Goal: Task Accomplishment & Management: Complete application form

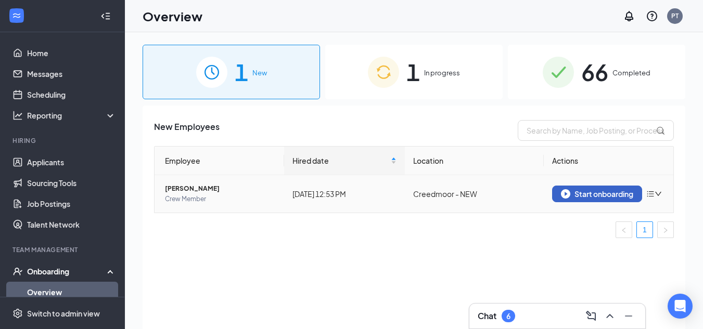
click at [600, 189] on div "Start onboarding" at bounding box center [597, 193] width 72 height 9
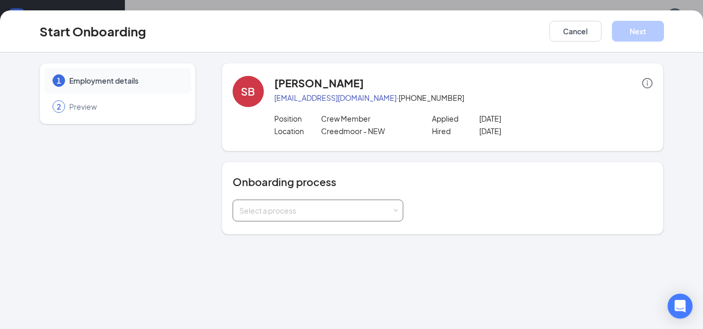
click at [388, 217] on div "Select a process" at bounding box center [317, 210] width 157 height 21
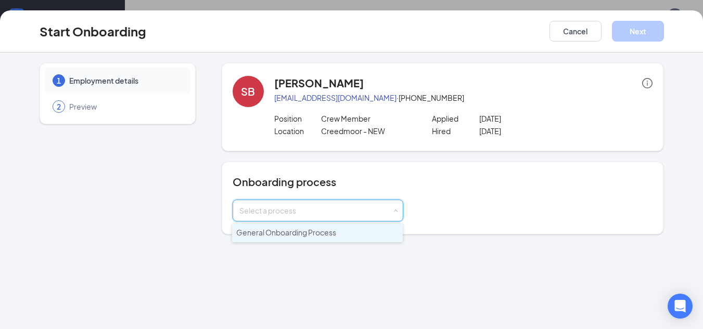
click at [352, 236] on li "General Onboarding Process" at bounding box center [317, 233] width 171 height 19
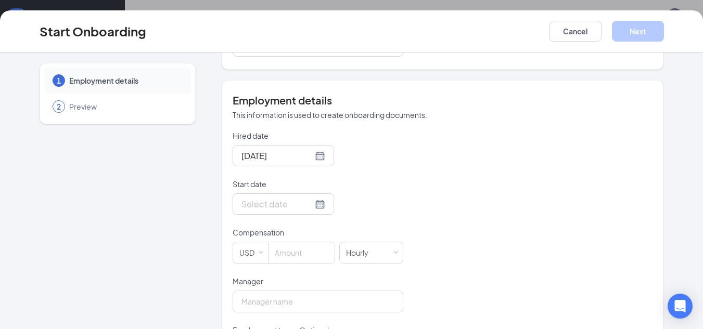
scroll to position [171, 0]
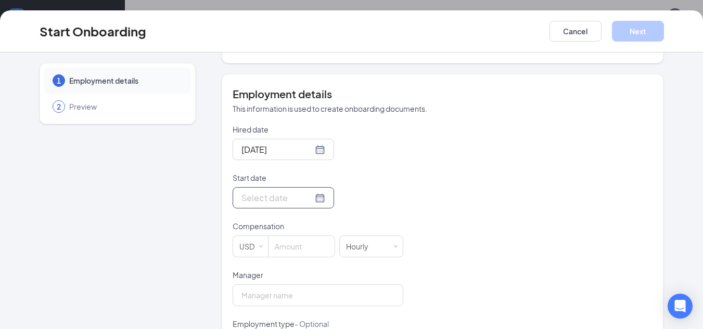
click at [308, 195] on div at bounding box center [283, 197] width 84 height 13
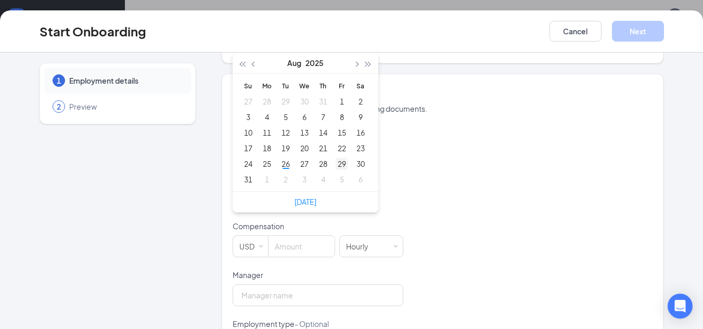
type input "[DATE]"
click at [341, 164] on div "29" at bounding box center [341, 164] width 12 height 12
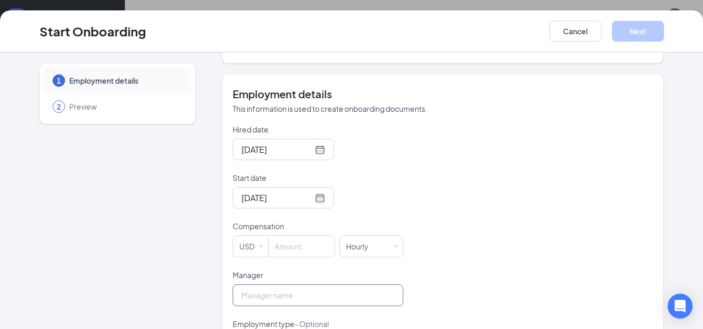
click at [311, 295] on input "Manager" at bounding box center [317, 295] width 171 height 22
type input "[PERSON_NAME]"
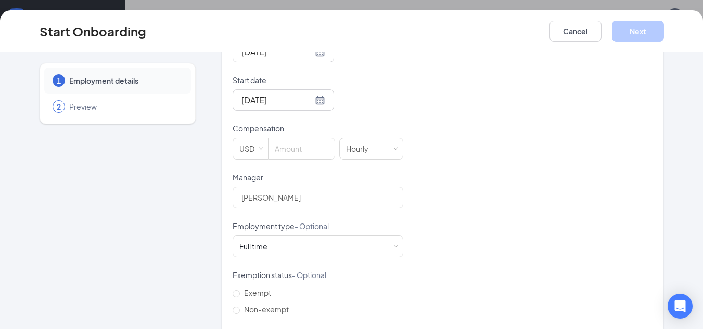
scroll to position [330, 0]
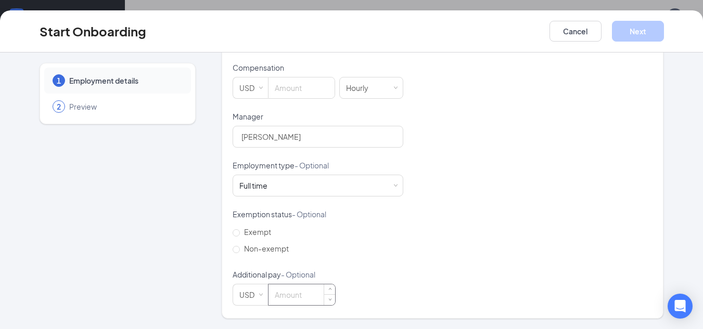
click at [300, 289] on input at bounding box center [301, 294] width 67 height 21
click at [586, 187] on div "Hired date [DATE] Start date [DATE] [DATE] Su Mo Tu We Th Fr Sa 27 28 29 30 31 …" at bounding box center [442, 136] width 420 height 340
click at [561, 175] on div "Hired date [DATE] Start date [DATE] [DATE] Su Mo Tu We Th Fr Sa 27 28 29 30 31 …" at bounding box center [442, 136] width 420 height 340
click at [389, 190] on div "Full time Works 30+ hours per week and is reasonably expected to work" at bounding box center [317, 185] width 157 height 21
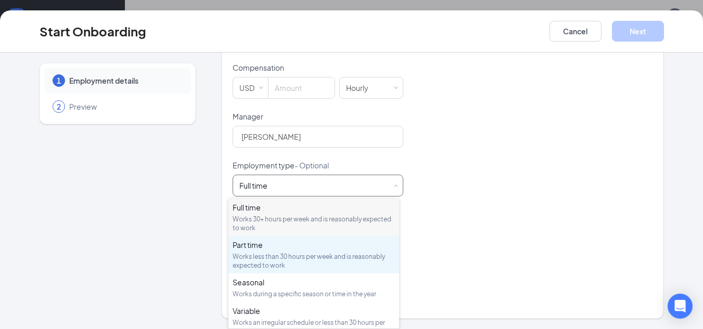
click at [324, 253] on div "Works less than 30 hours per week and is reasonably expected to work" at bounding box center [313, 261] width 162 height 18
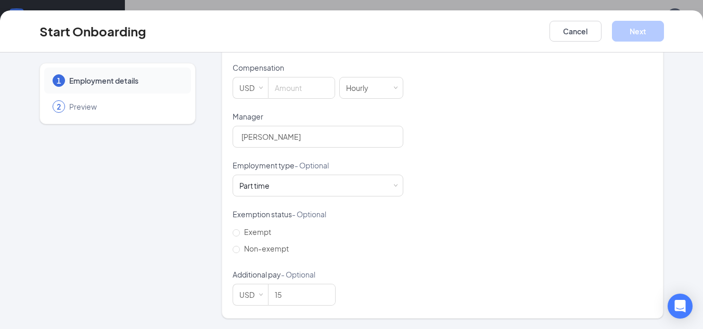
click at [512, 204] on div "Hired date [DATE] Start date [DATE] [DATE] Su Mo Tu We Th Fr Sa 27 28 29 30 31 …" at bounding box center [442, 136] width 420 height 340
click at [290, 288] on input "15" at bounding box center [301, 294] width 67 height 21
type input "1"
click at [276, 95] on input at bounding box center [301, 87] width 66 height 21
type input "15"
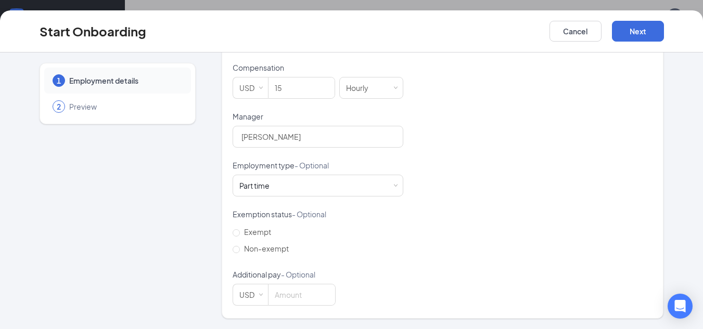
click at [475, 133] on div "Hired date [DATE] Start date [DATE] [DATE] Su Mo Tu We Th Fr Sa 27 28 29 30 31 …" at bounding box center [442, 136] width 420 height 340
click at [628, 38] on button "Next" at bounding box center [638, 31] width 52 height 21
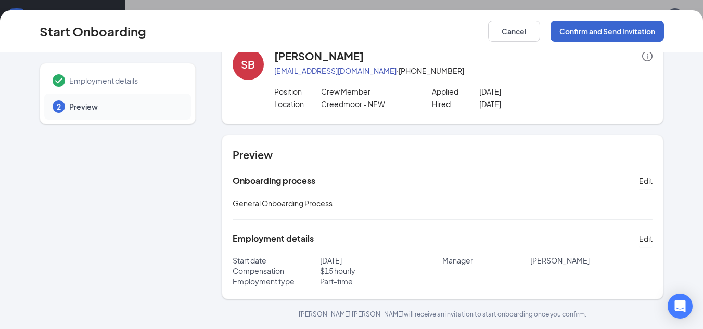
scroll to position [27, 0]
click at [628, 38] on button "Confirm and Send Invitation" at bounding box center [606, 31] width 113 height 21
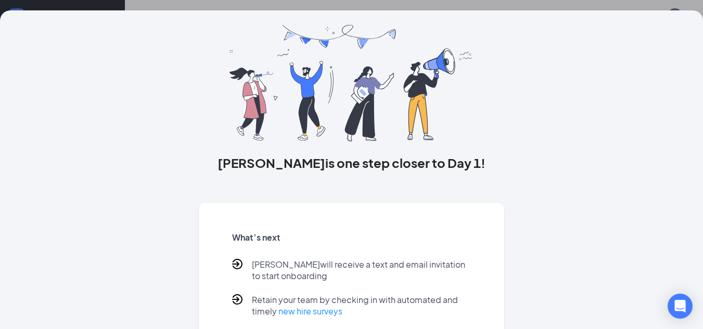
scroll to position [0, 0]
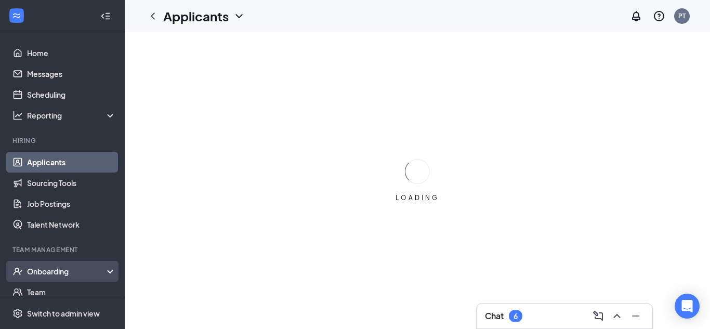
click at [87, 272] on div "Onboarding" at bounding box center [67, 271] width 80 height 10
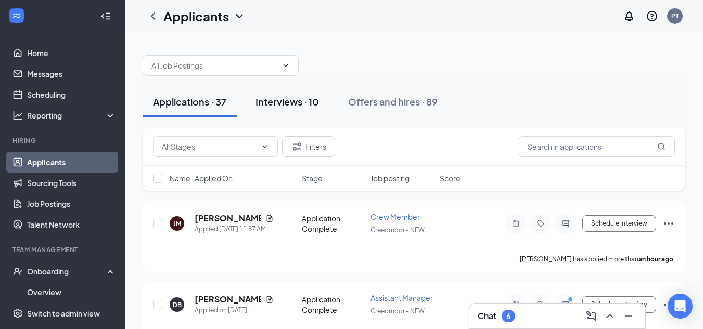
click at [289, 104] on div "Interviews · 10" at bounding box center [286, 101] width 63 height 13
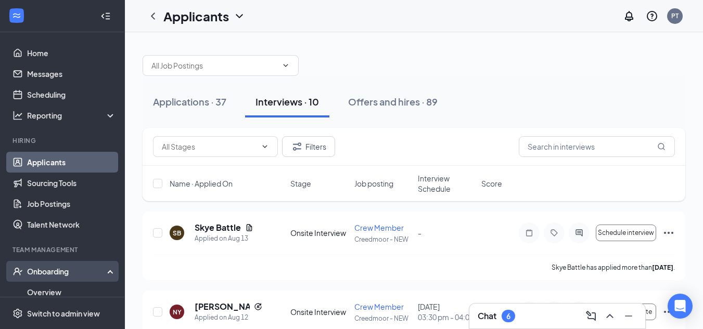
click at [75, 275] on div "Onboarding" at bounding box center [67, 271] width 80 height 10
click at [72, 288] on link "Overview" at bounding box center [71, 292] width 89 height 21
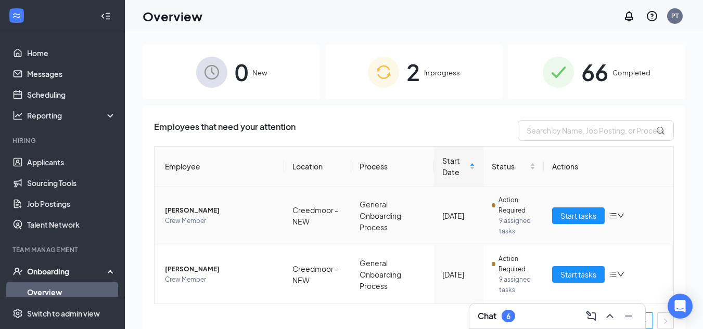
click at [608, 216] on icon "bars" at bounding box center [612, 216] width 8 height 8
click at [189, 210] on span "Preston Manson" at bounding box center [220, 210] width 111 height 10
